Goal: Transaction & Acquisition: Purchase product/service

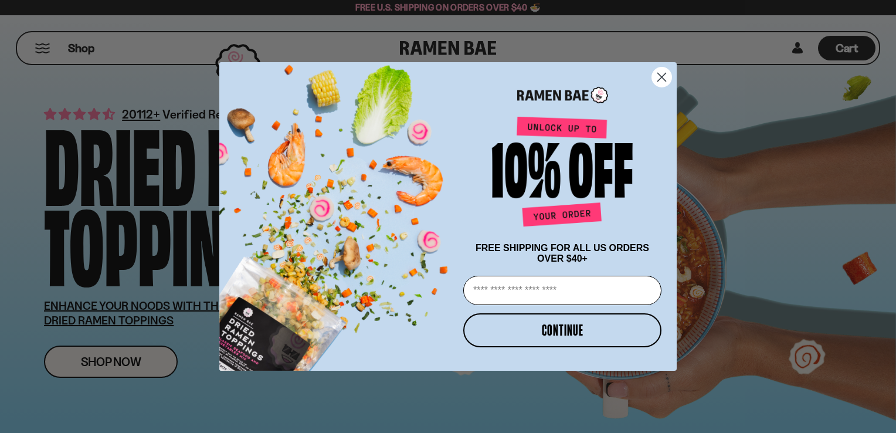
click at [664, 73] on icon "Close dialog" at bounding box center [662, 77] width 8 height 8
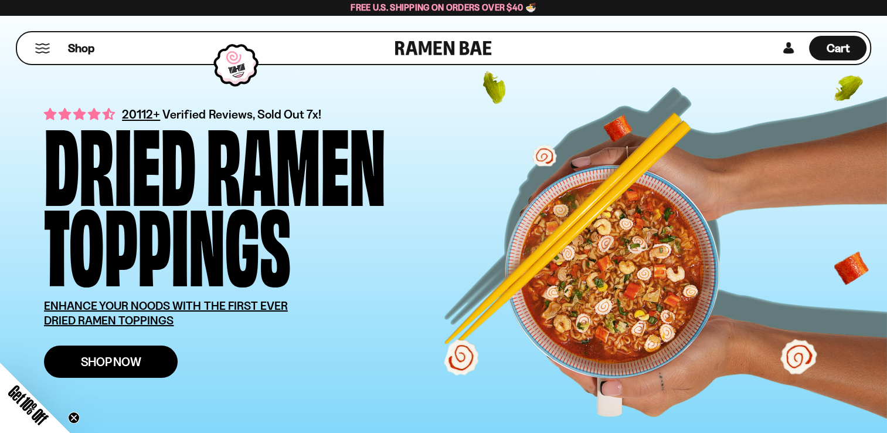
click at [133, 361] on span "Shop Now" at bounding box center [111, 361] width 60 height 12
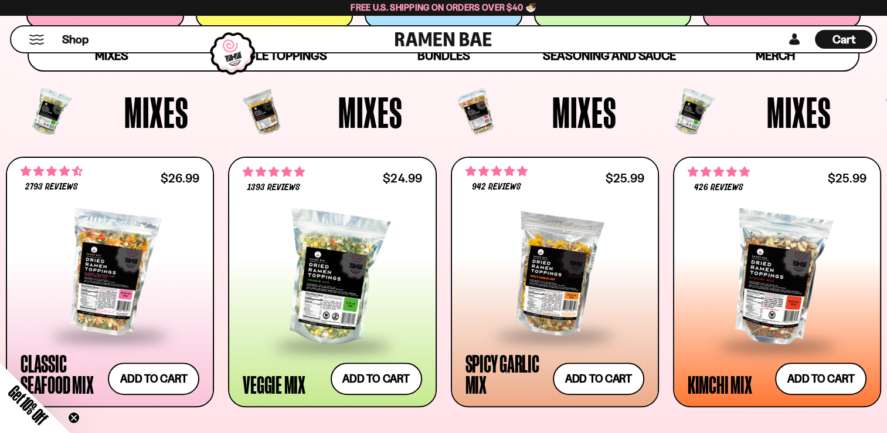
scroll to position [380, 0]
